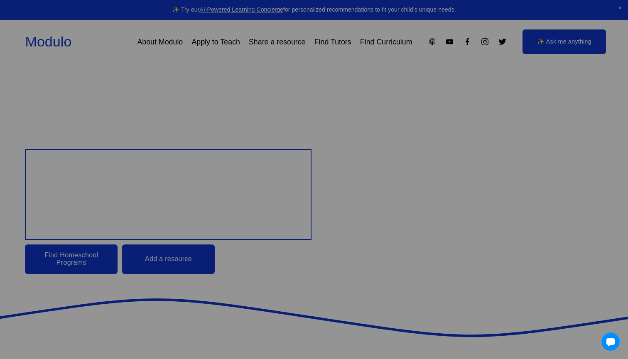
click at [214, 43] on div at bounding box center [314, 179] width 628 height 359
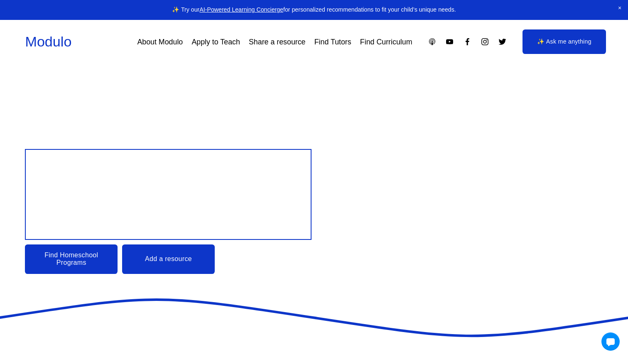
click at [214, 43] on link "Apply to Teach" at bounding box center [216, 41] width 48 height 15
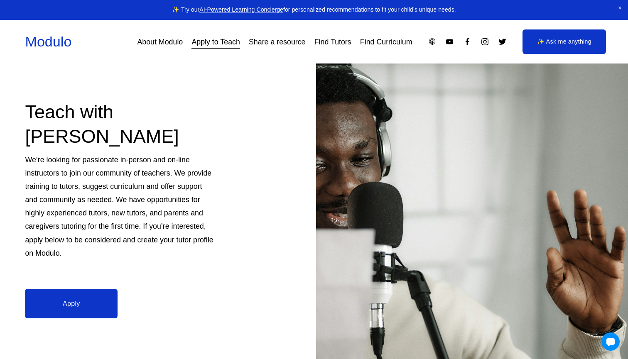
scroll to position [103, 0]
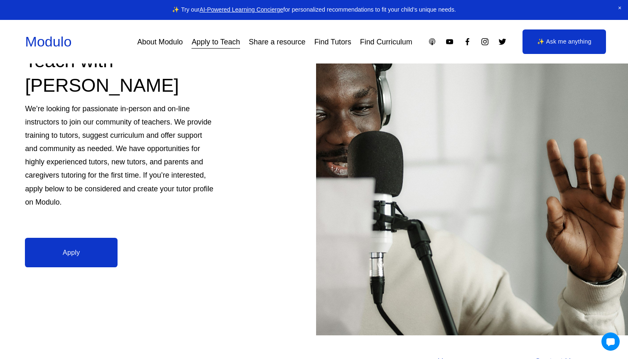
click at [90, 240] on link "Apply" at bounding box center [71, 253] width 93 height 30
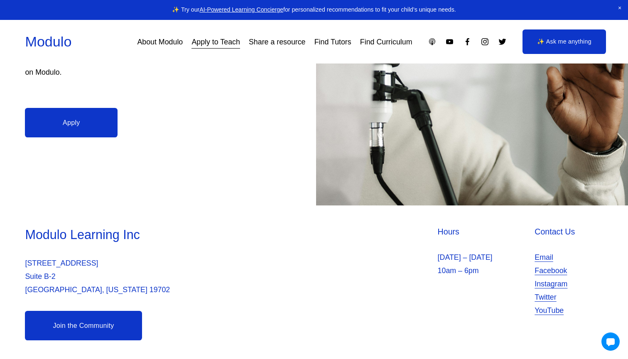
scroll to position [232, 0]
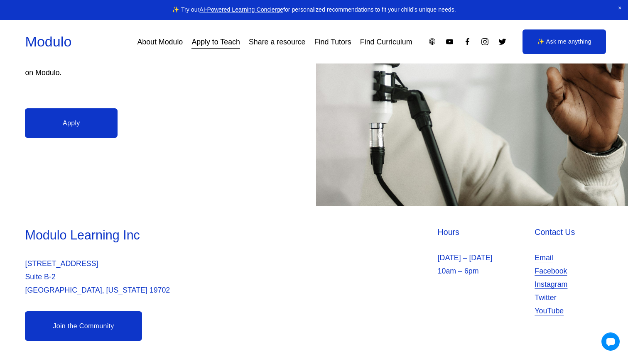
click at [557, 49] on link "✨ Ask me anything" at bounding box center [565, 42] width 84 height 25
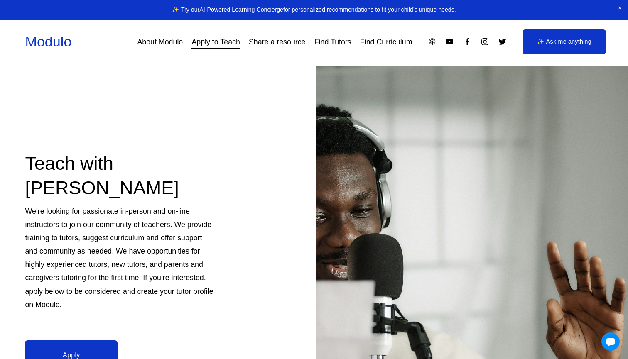
scroll to position [0, 0]
click at [315, 41] on link "Find Tutors" at bounding box center [333, 41] width 37 height 15
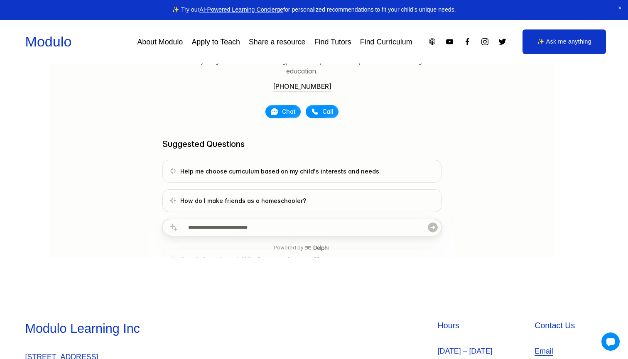
scroll to position [182, 0]
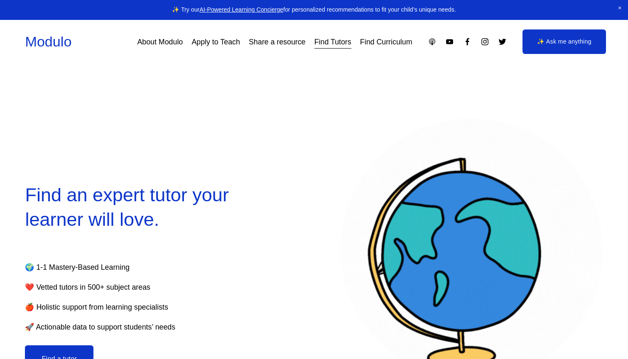
select select "**"
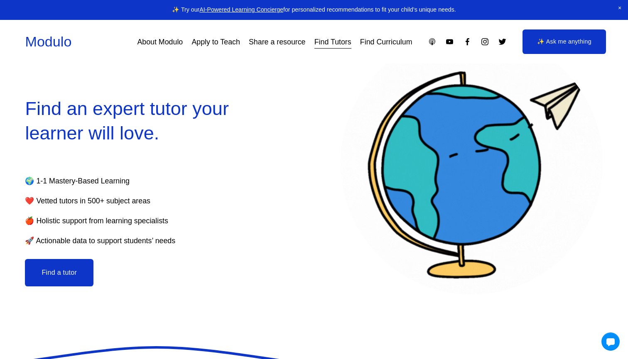
scroll to position [86, 0]
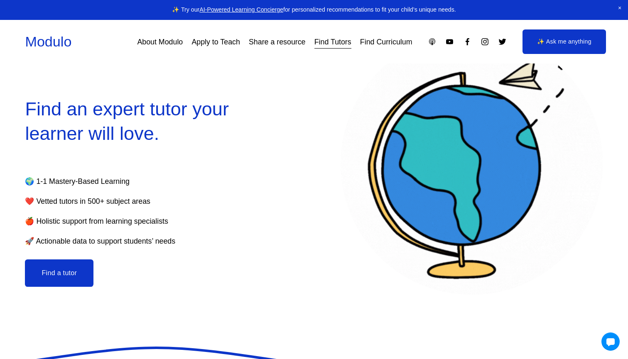
click at [176, 40] on link "About Modulo" at bounding box center [160, 41] width 46 height 15
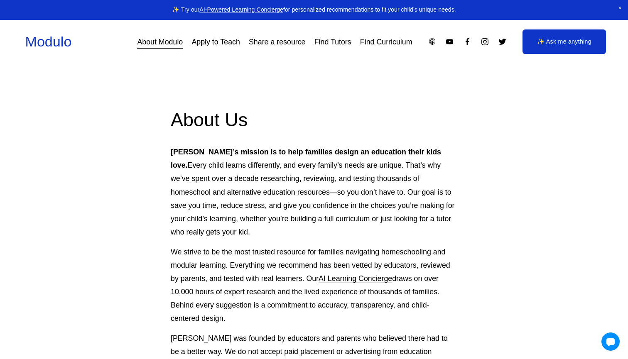
click at [197, 46] on link "Apply to Teach" at bounding box center [216, 41] width 48 height 15
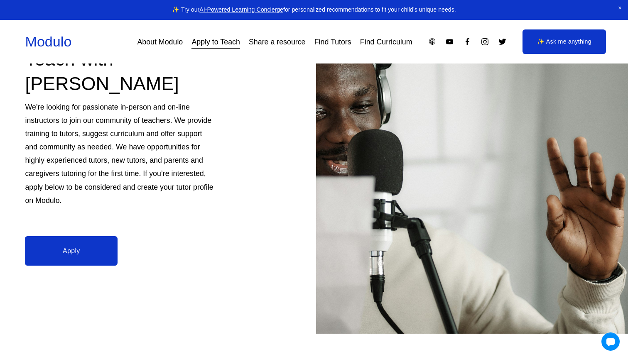
scroll to position [107, 0]
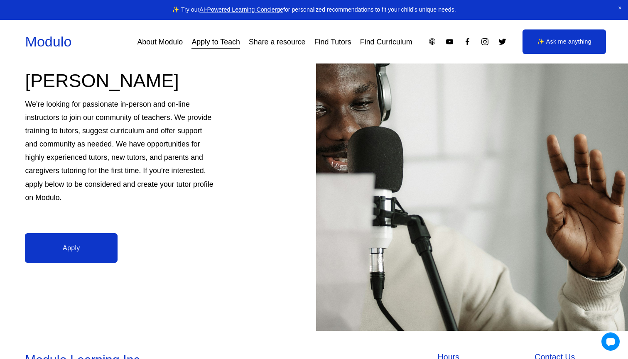
click at [75, 241] on link "Apply" at bounding box center [71, 249] width 93 height 30
